Goal: Task Accomplishment & Management: Use online tool/utility

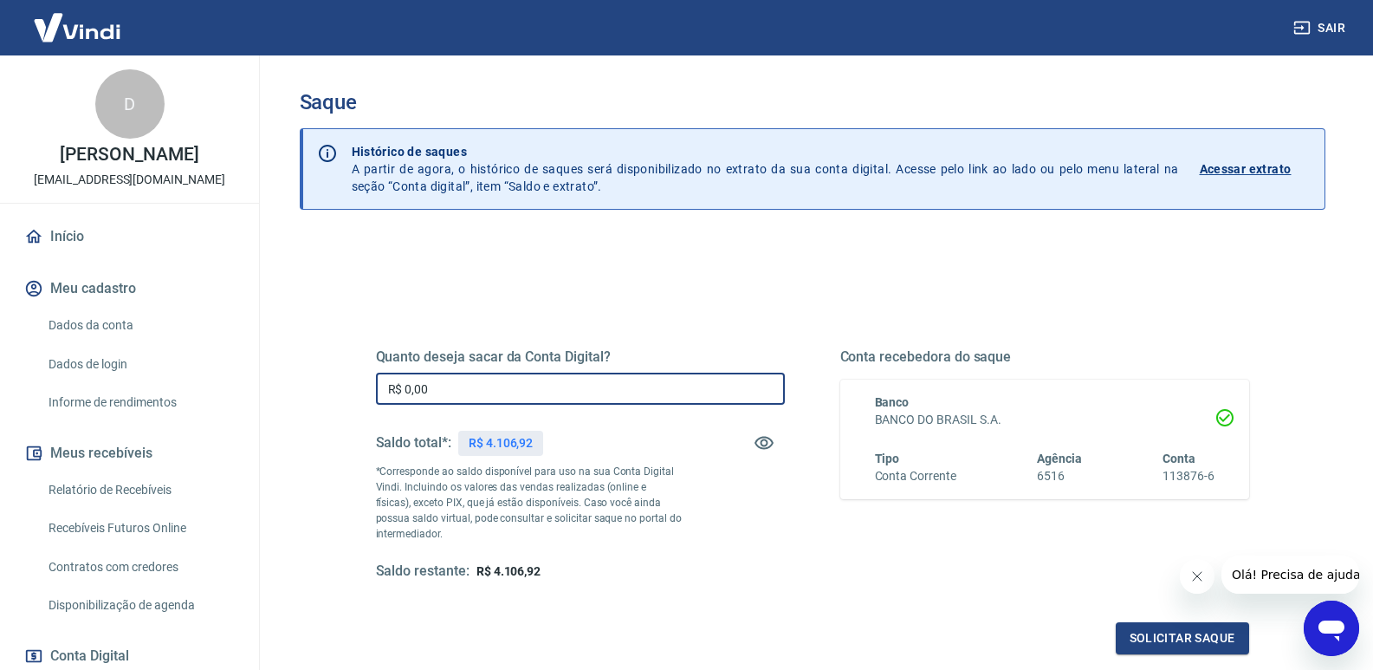
click at [427, 391] on input "R$ 0,00" at bounding box center [580, 389] width 409 height 32
drag, startPoint x: 475, startPoint y: 392, endPoint x: 280, endPoint y: 396, distance: 195.0
click at [280, 396] on div "Saque Histórico de saques A partir de agora, o histórico de saques será disponi…" at bounding box center [812, 392] width 1067 height 675
type input "R$ 4.106,92"
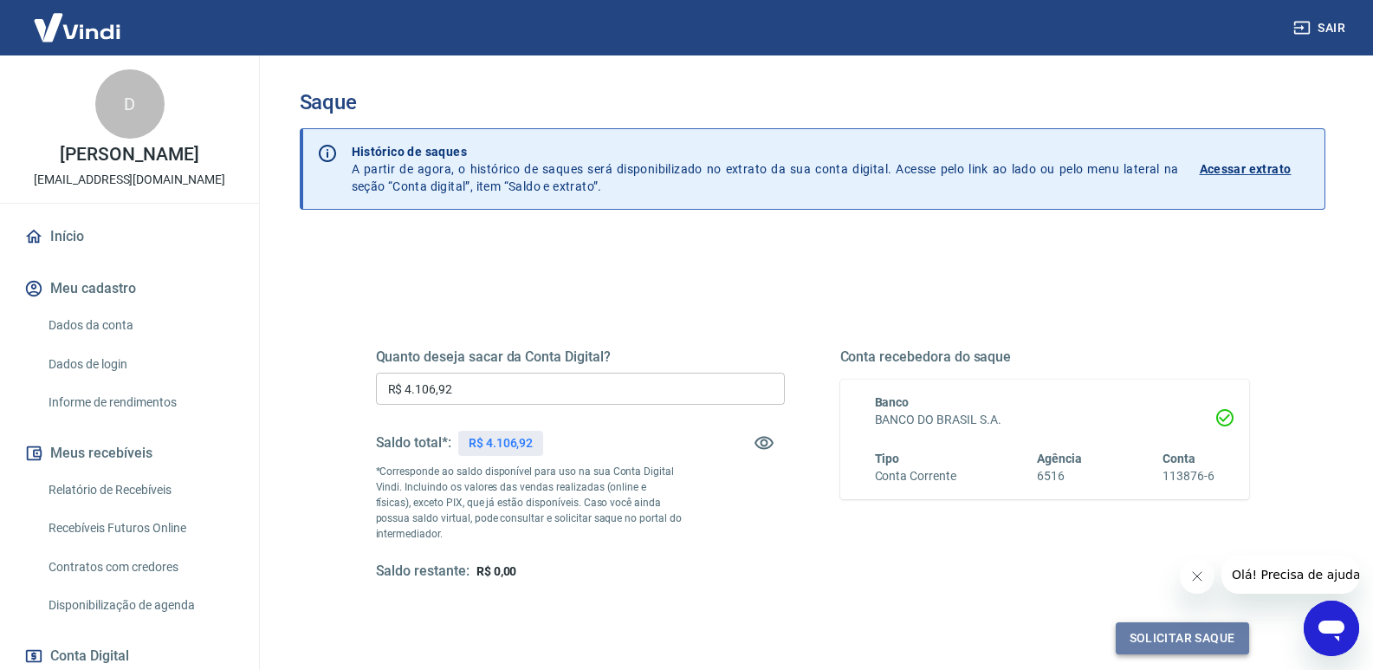
click at [1181, 640] on button "Solicitar saque" at bounding box center [1182, 638] width 133 height 32
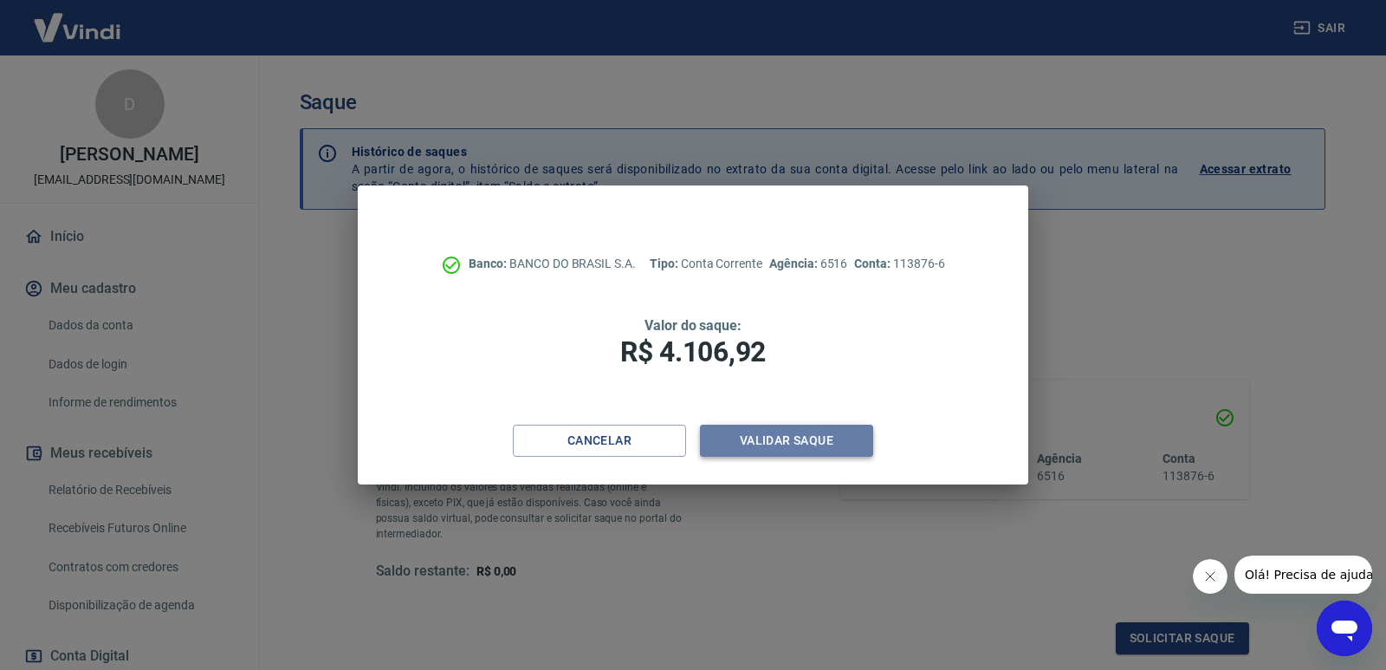
click at [789, 440] on button "Validar saque" at bounding box center [786, 440] width 173 height 32
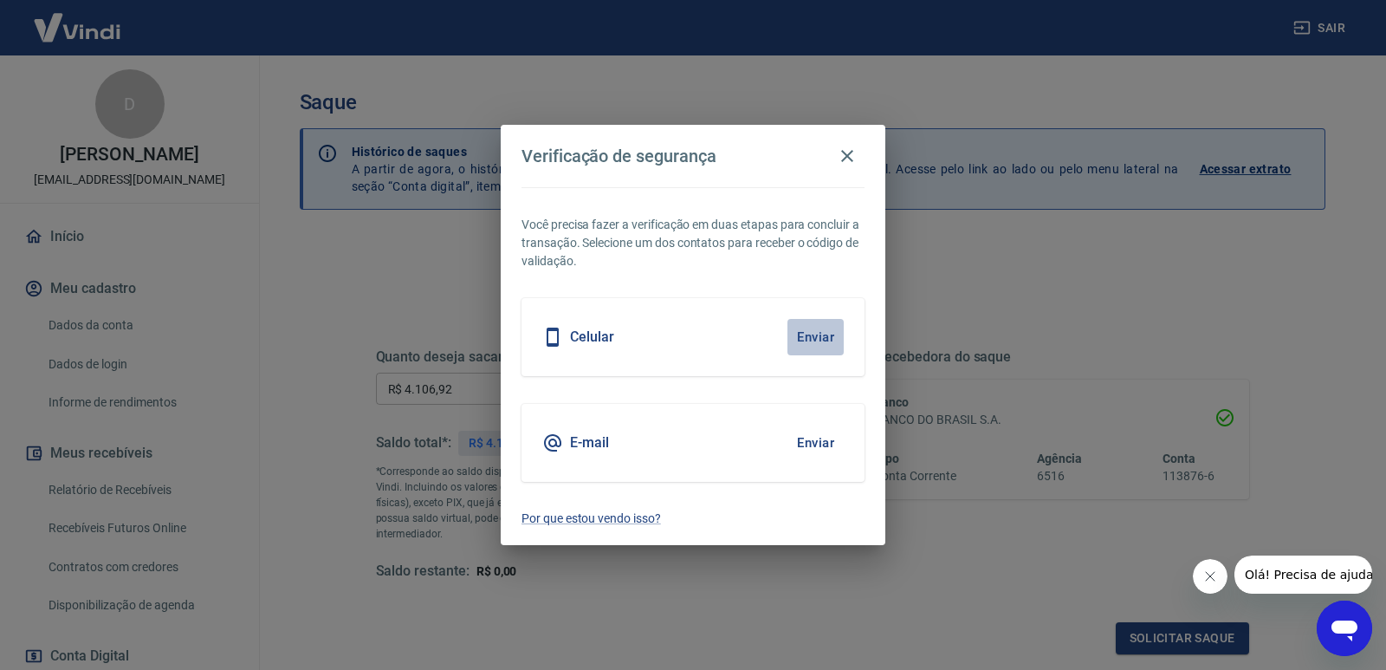
click at [811, 340] on button "Enviar" at bounding box center [815, 337] width 56 height 36
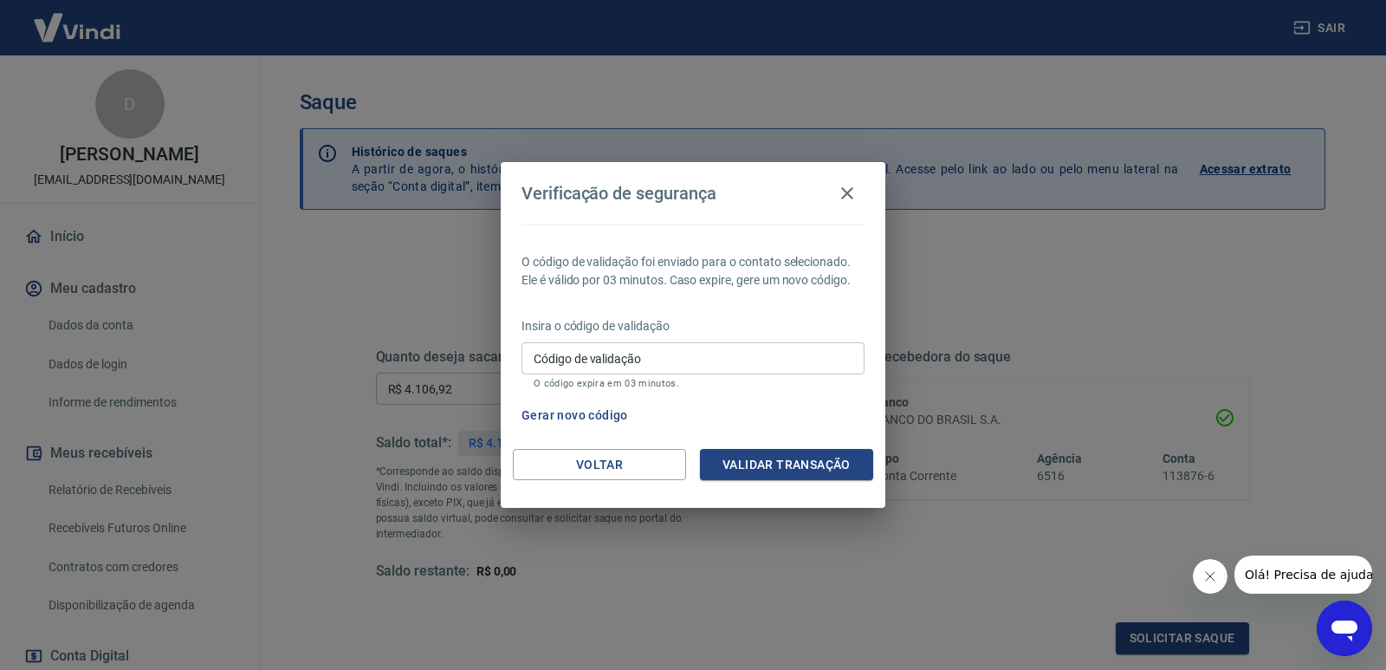
click at [561, 349] on div "Código de validação Código de validação O código expira em 03 minutos." at bounding box center [693, 365] width 343 height 47
type input "688228"
click at [781, 467] on button "Validar transação" at bounding box center [786, 465] width 173 height 32
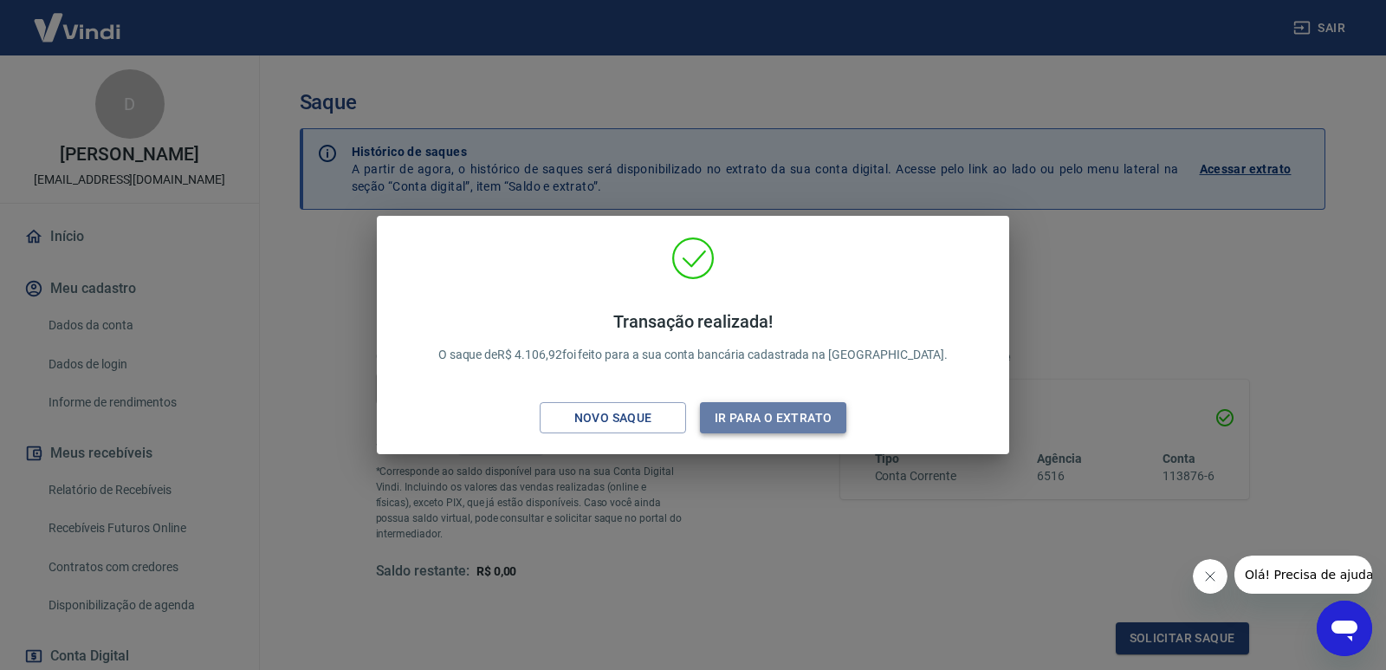
click at [752, 416] on button "Ir para o extrato" at bounding box center [773, 418] width 146 height 32
